Goal: Transaction & Acquisition: Purchase product/service

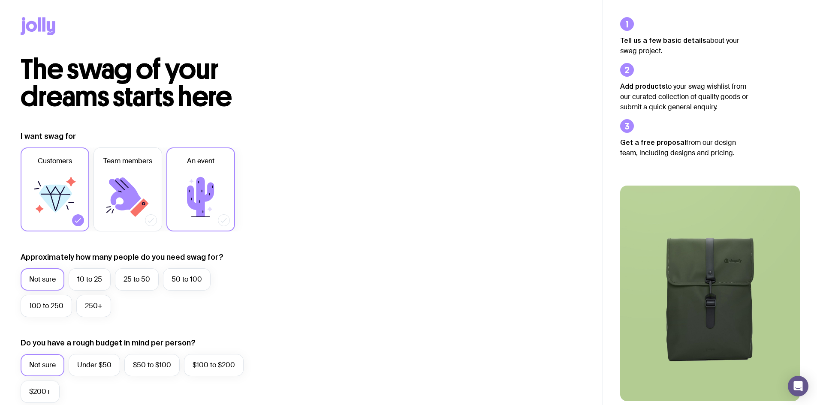
click at [208, 196] on icon at bounding box center [200, 197] width 27 height 40
click at [0, 0] on input "An event" at bounding box center [0, 0] width 0 height 0
click at [78, 218] on icon at bounding box center [78, 220] width 9 height 9
click at [0, 0] on input "Customers" at bounding box center [0, 0] width 0 height 0
click at [84, 286] on label "10 to 25" at bounding box center [90, 279] width 42 height 22
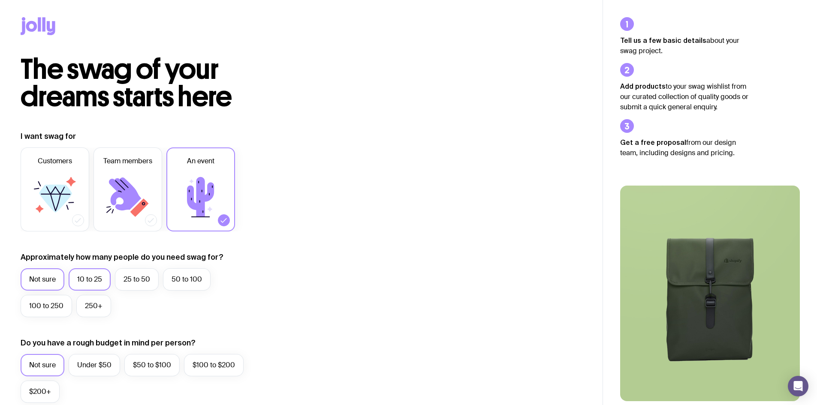
click at [0, 0] on input "10 to 25" at bounding box center [0, 0] width 0 height 0
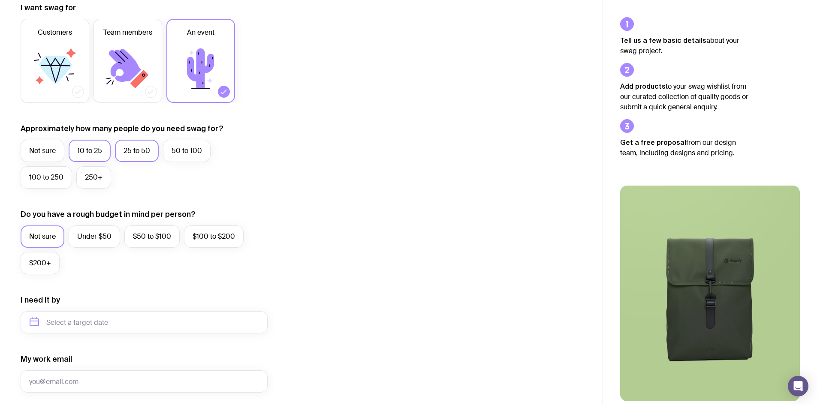
scroll to position [172, 0]
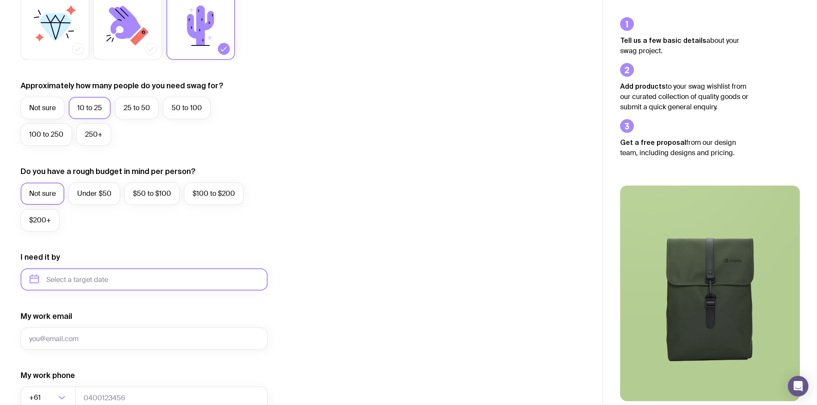
click at [108, 278] on input "text" at bounding box center [144, 279] width 247 height 22
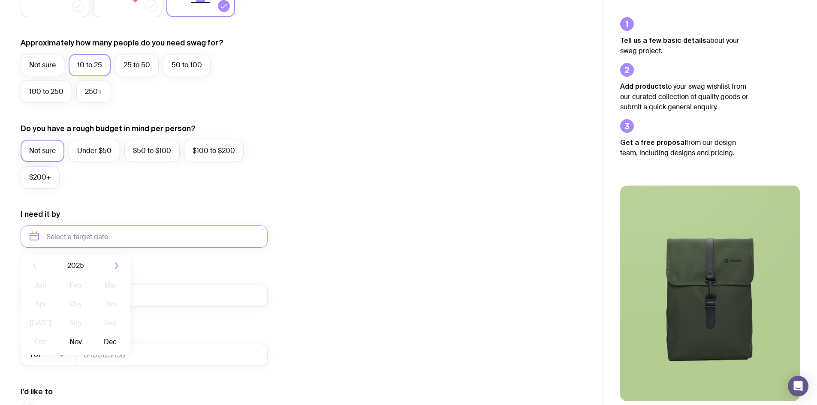
click at [493, 208] on div "I want swag for Customers Team members An event Approximately how many people d…" at bounding box center [301, 197] width 561 height 560
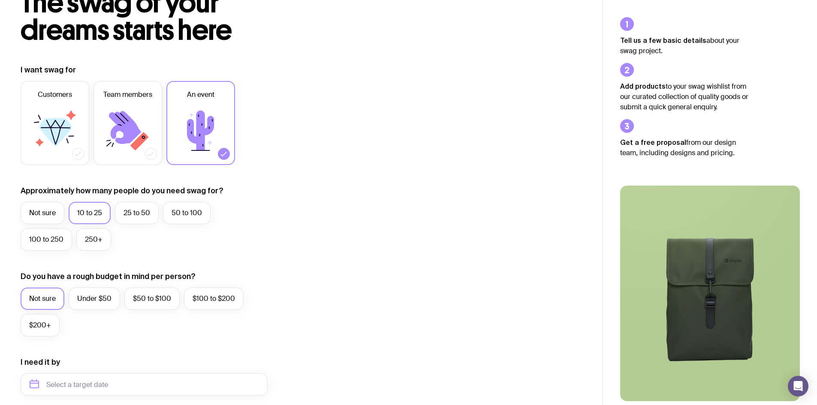
scroll to position [0, 0]
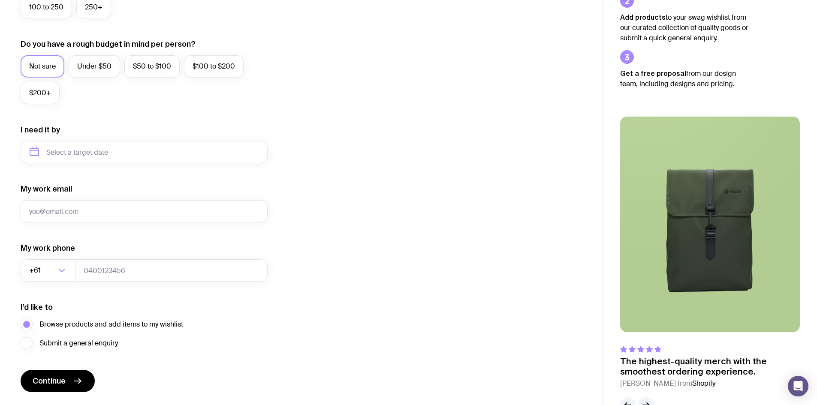
scroll to position [324, 0]
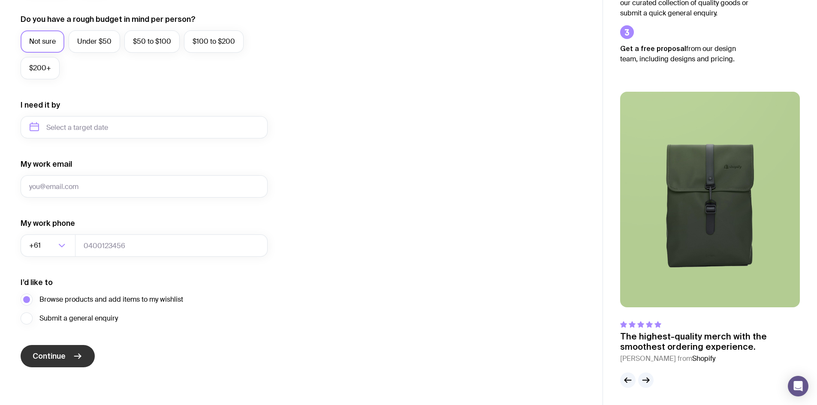
click at [63, 352] on button "Continue" at bounding box center [58, 356] width 74 height 22
click at [647, 379] on icon "button" at bounding box center [648, 380] width 2 height 5
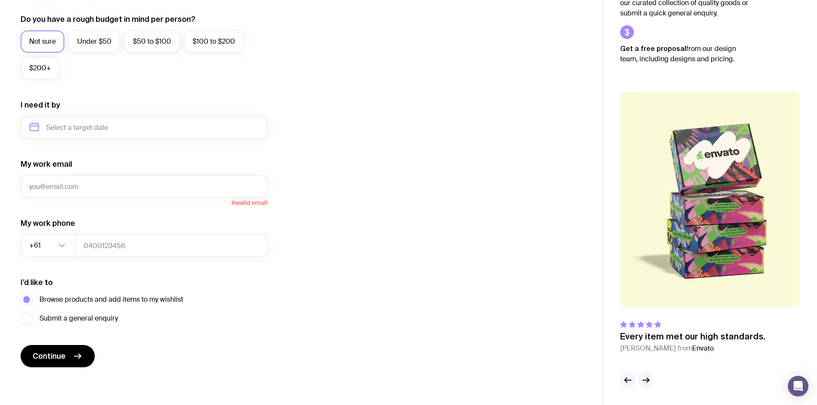
click at [647, 379] on icon "button" at bounding box center [648, 380] width 2 height 5
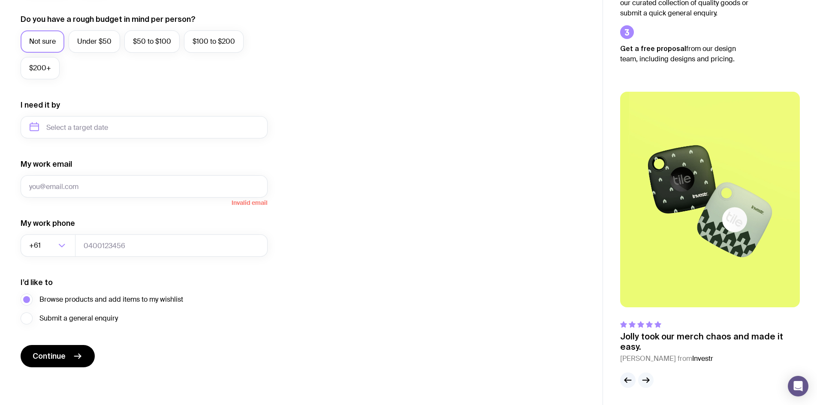
click at [647, 379] on icon "button" at bounding box center [648, 380] width 2 height 5
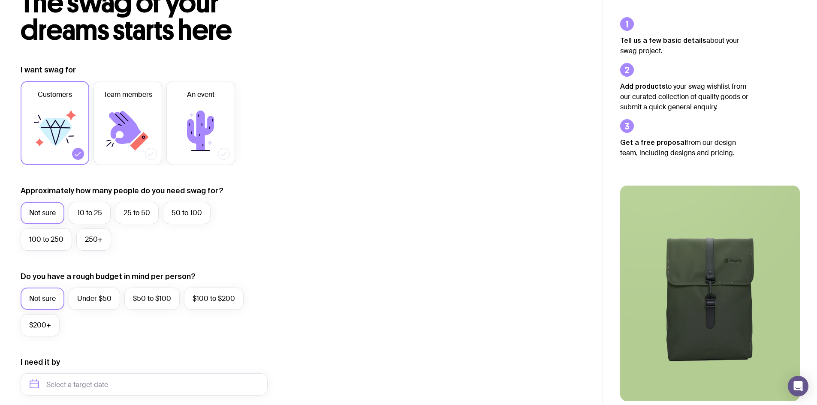
scroll to position [0, 0]
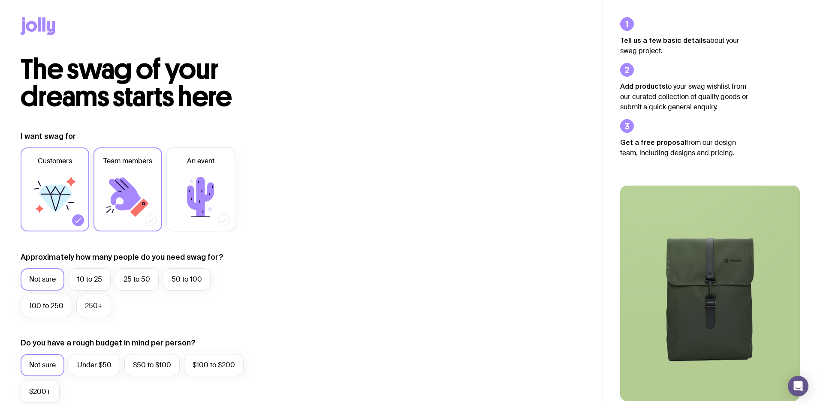
drag, startPoint x: 124, startPoint y: 173, endPoint x: 110, endPoint y: 185, distance: 18.0
click at [124, 173] on icon at bounding box center [127, 197] width 51 height 51
click at [0, 0] on input "Team members" at bounding box center [0, 0] width 0 height 0
click at [62, 212] on icon at bounding box center [54, 197] width 51 height 51
click at [0, 0] on input "Customers" at bounding box center [0, 0] width 0 height 0
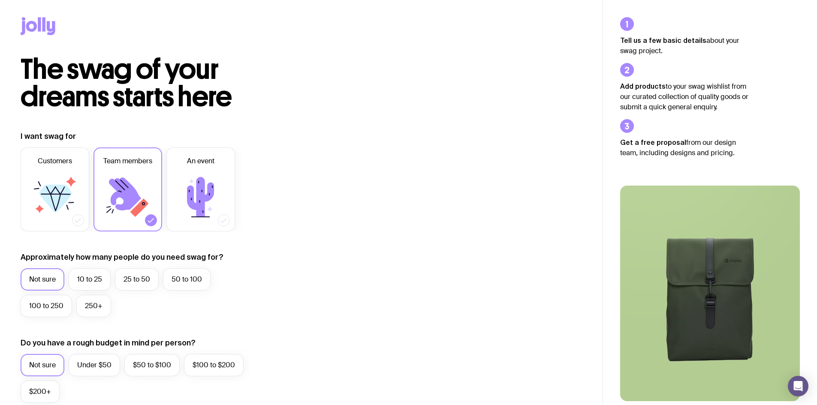
scroll to position [86, 0]
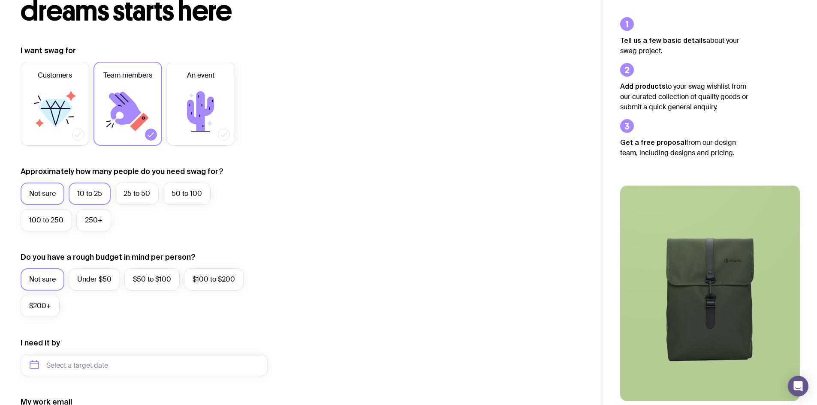
click at [91, 195] on label "10 to 25" at bounding box center [90, 194] width 42 height 22
click at [0, 0] on input "10 to 25" at bounding box center [0, 0] width 0 height 0
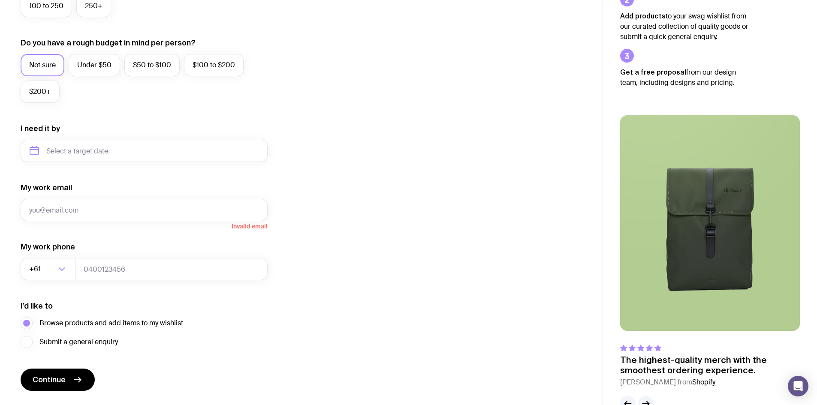
scroll to position [324, 0]
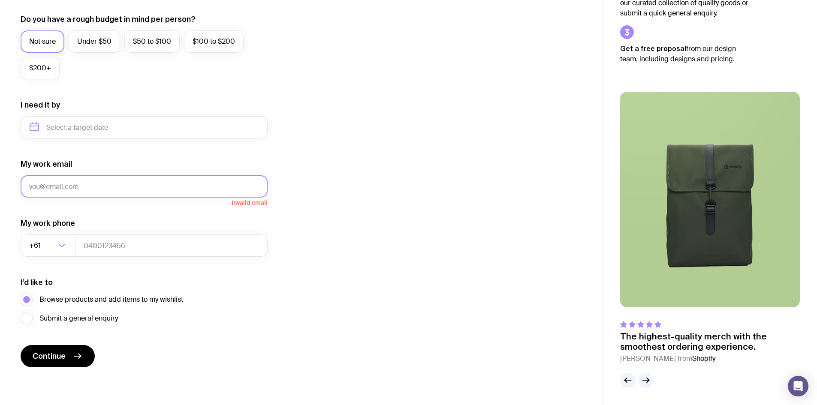
click at [112, 186] on input "My work email" at bounding box center [144, 186] width 247 height 22
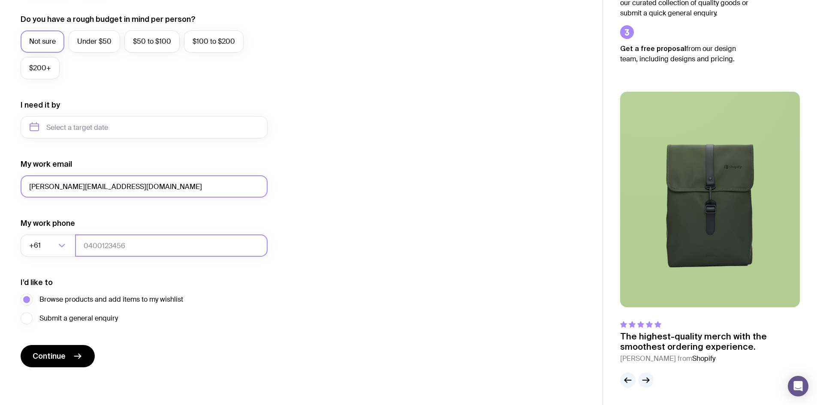
type input "anna@zealdigital.com.au"
click at [123, 244] on input "tel" at bounding box center [171, 246] width 193 height 22
type input "0493390546"
click at [21, 345] on button "Continue" at bounding box center [58, 356] width 74 height 22
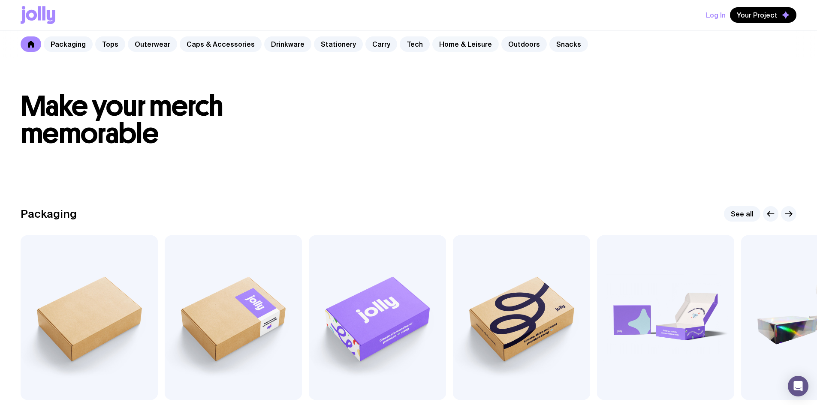
click at [453, 45] on link "Home & Leisure" at bounding box center [465, 43] width 66 height 15
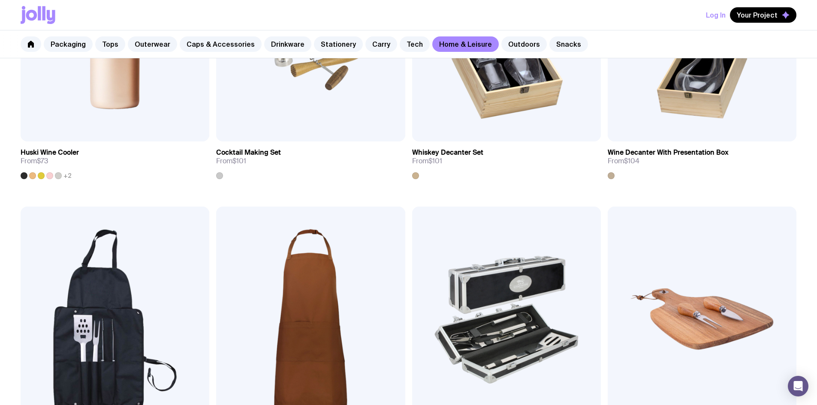
scroll to position [772, 0]
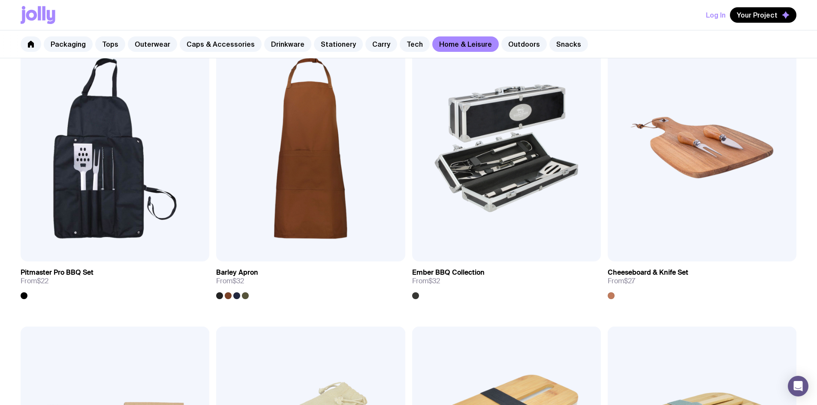
drag, startPoint x: 216, startPoint y: 181, endPoint x: 215, endPoint y: 176, distance: 5.6
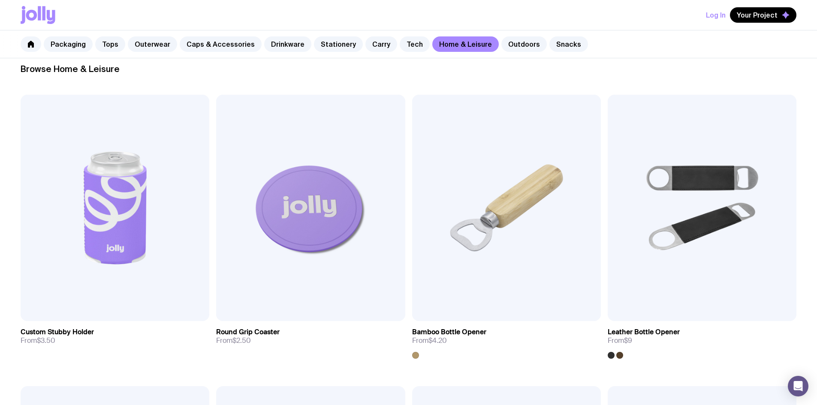
scroll to position [0, 0]
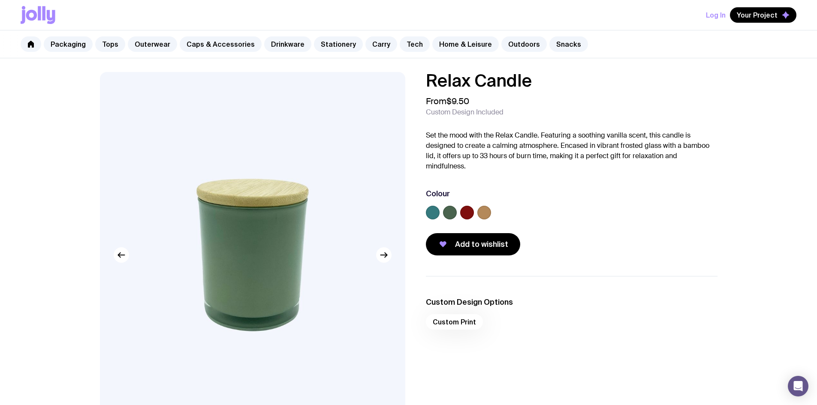
click at [386, 265] on img at bounding box center [252, 255] width 305 height 366
click at [386, 259] on icon "button" at bounding box center [384, 255] width 10 height 10
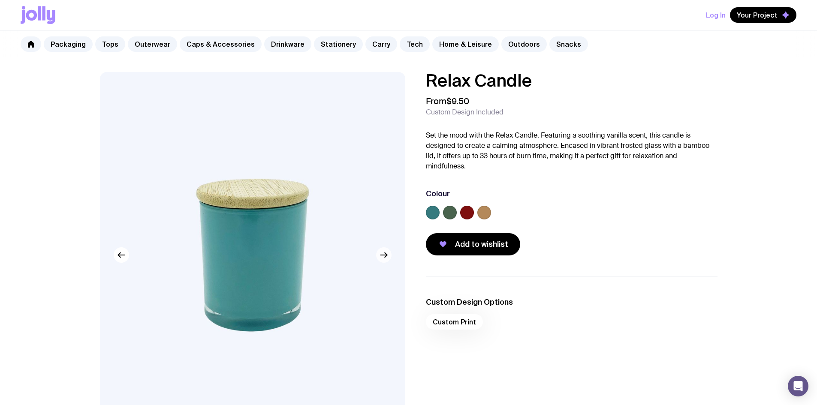
click at [386, 259] on icon "button" at bounding box center [384, 255] width 10 height 10
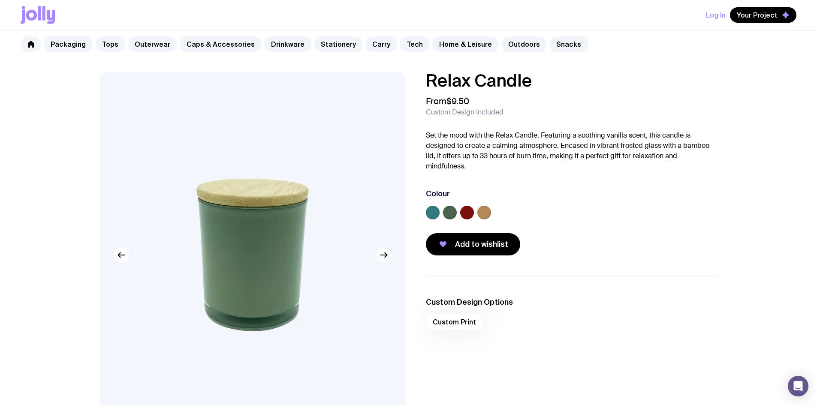
click at [386, 259] on icon "button" at bounding box center [384, 255] width 10 height 10
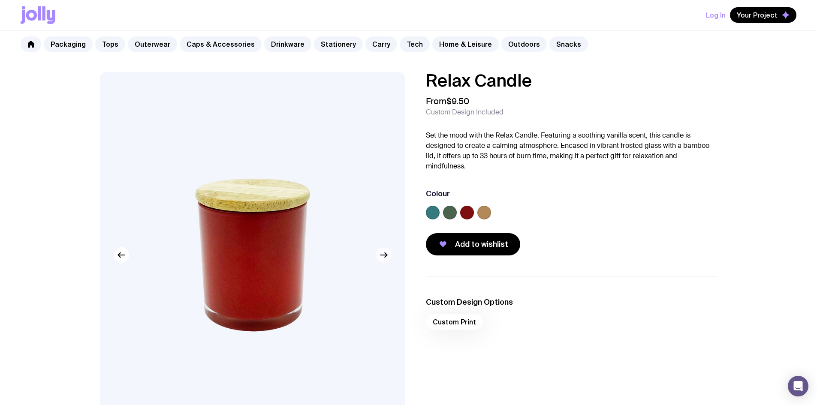
click at [386, 259] on icon "button" at bounding box center [384, 255] width 10 height 10
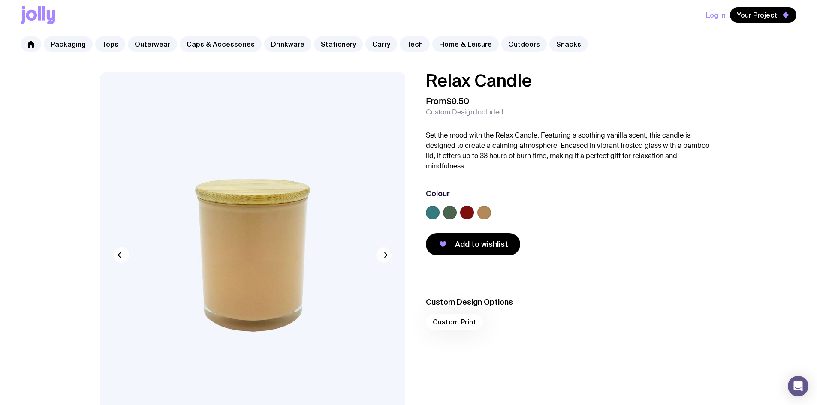
click at [386, 259] on icon "button" at bounding box center [384, 255] width 10 height 10
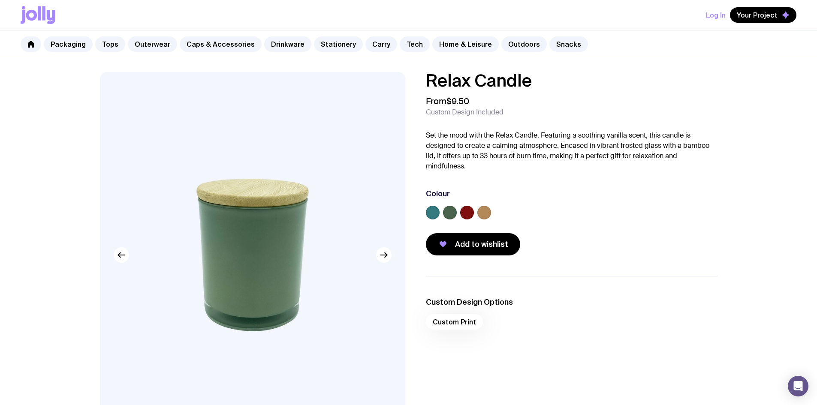
click at [450, 212] on label at bounding box center [450, 213] width 14 height 14
click at [0, 0] on input "radio" at bounding box center [0, 0] width 0 height 0
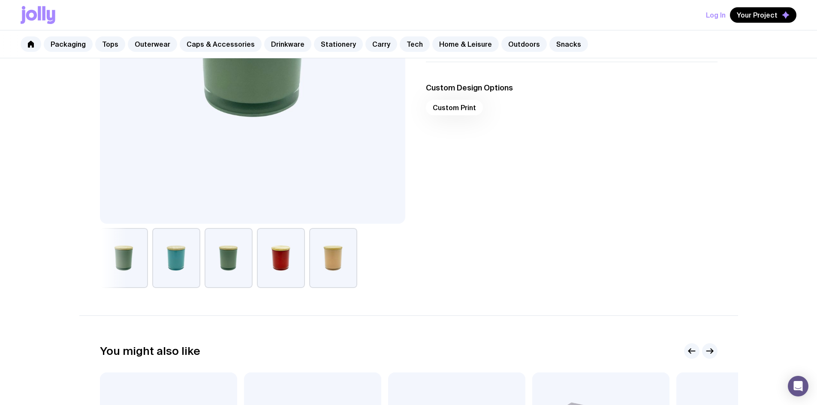
scroll to position [86, 0]
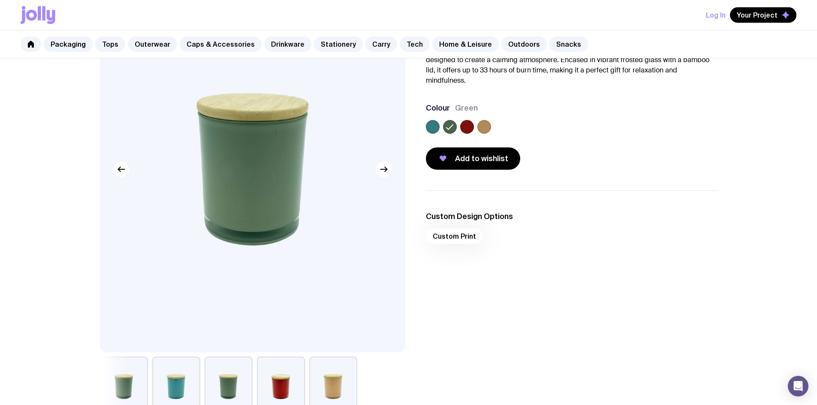
click at [460, 244] on div "Custom Print" at bounding box center [572, 239] width 292 height 21
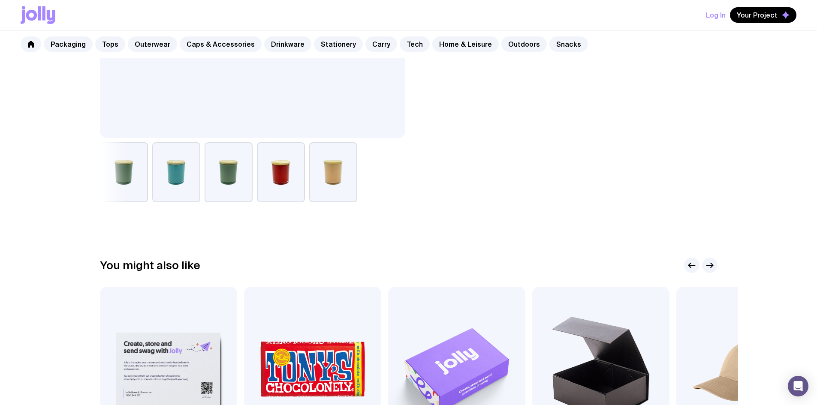
scroll to position [472, 0]
